Goal: Navigation & Orientation: Find specific page/section

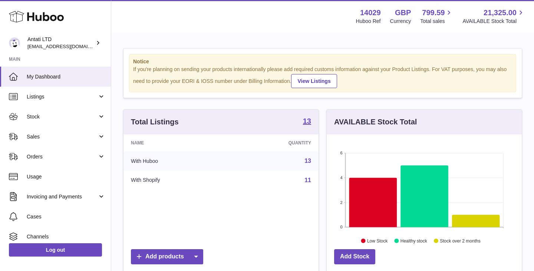
scroll to position [116, 195]
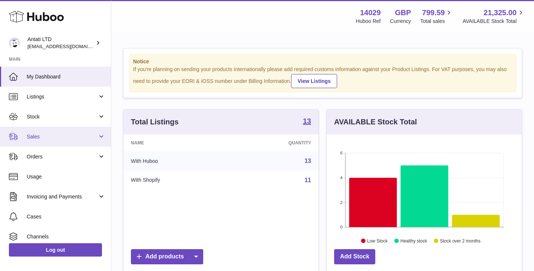
click at [79, 140] on link "Sales" at bounding box center [55, 137] width 111 height 20
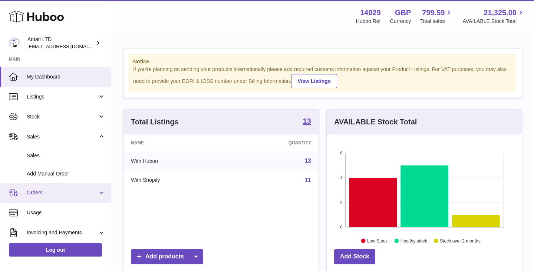
click at [45, 190] on span "Orders" at bounding box center [62, 193] width 71 height 7
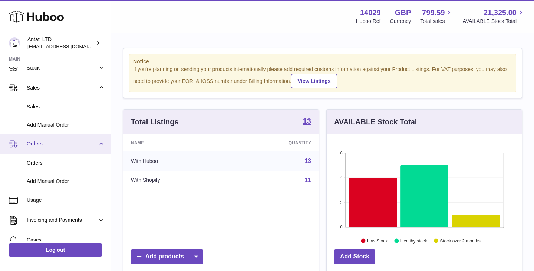
scroll to position [49, 0]
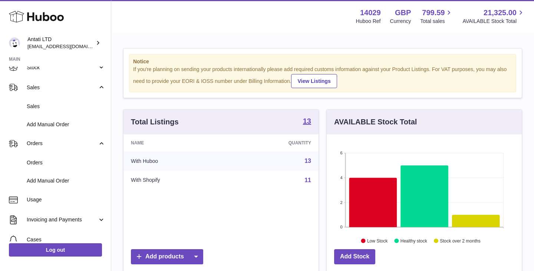
click at [79, 66] on strong "Main" at bounding box center [55, 61] width 111 height 10
click at [78, 70] on span "Stock" at bounding box center [62, 67] width 71 height 7
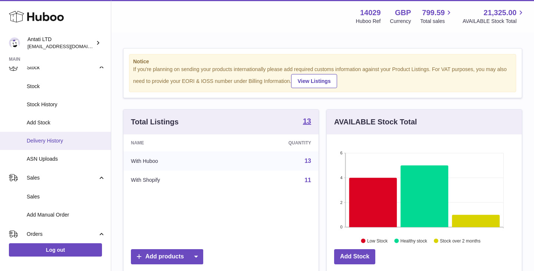
click at [45, 139] on span "Delivery History" at bounding box center [66, 141] width 79 height 7
